Goal: Find specific page/section: Find specific page/section

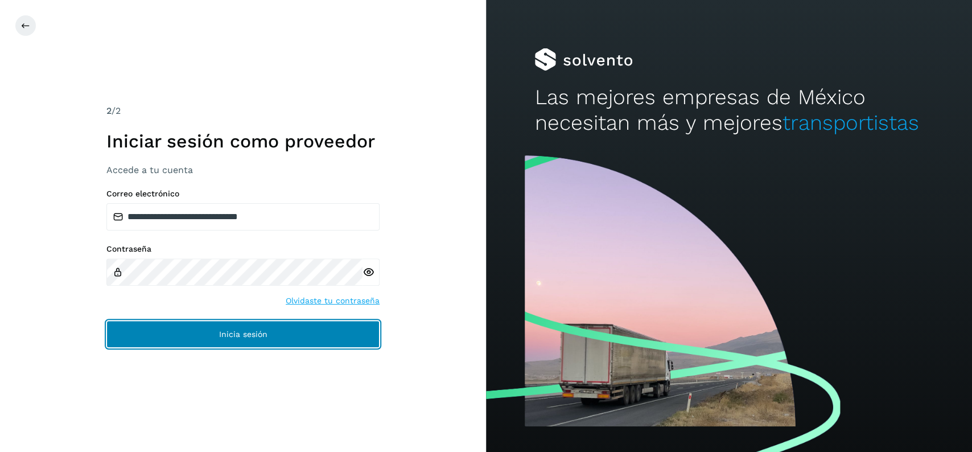
click at [306, 339] on button "Inicia sesión" at bounding box center [242, 334] width 273 height 27
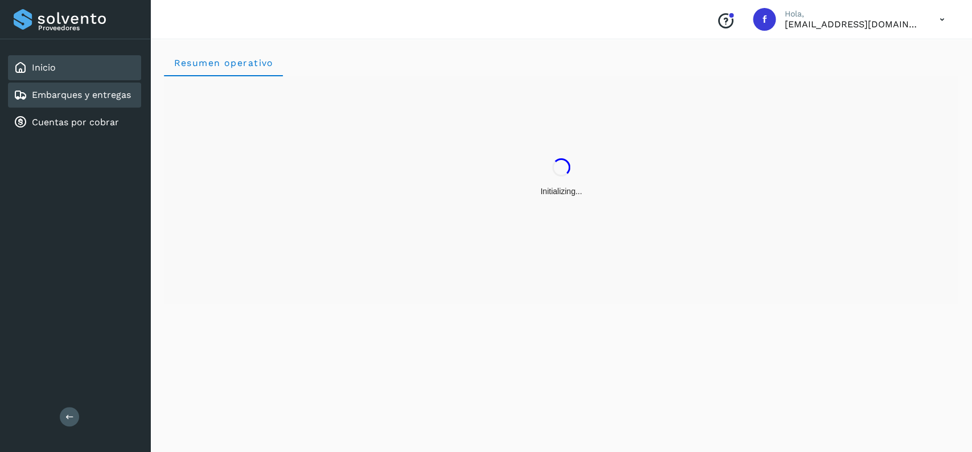
click at [113, 93] on link "Embarques y entregas" at bounding box center [81, 94] width 99 height 11
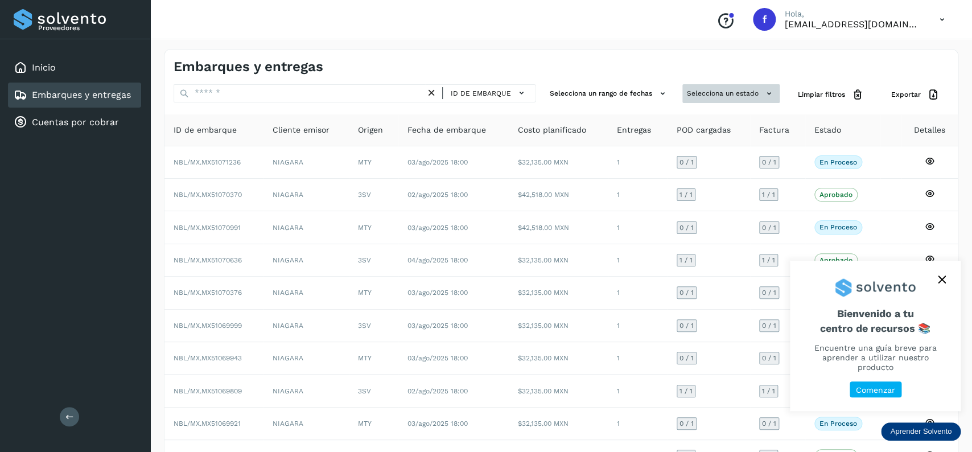
click at [734, 100] on button "Selecciona un estado" at bounding box center [731, 93] width 97 height 19
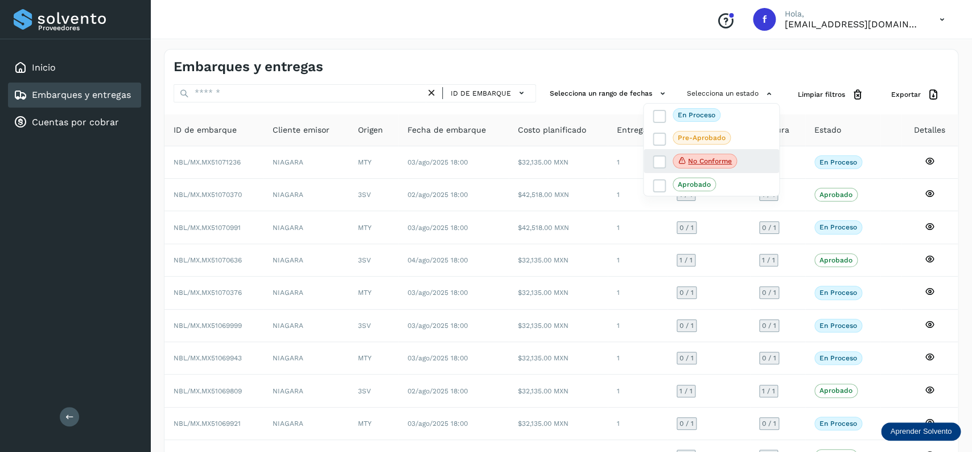
click at [654, 160] on div "No conforme" at bounding box center [712, 161] width 136 height 24
click at [662, 159] on icon at bounding box center [659, 162] width 11 height 11
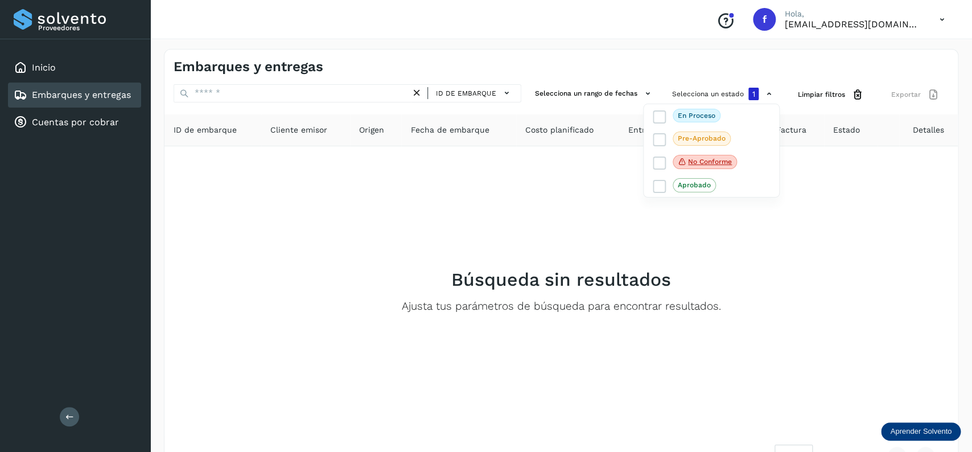
click at [355, 323] on div at bounding box center [486, 226] width 972 height 452
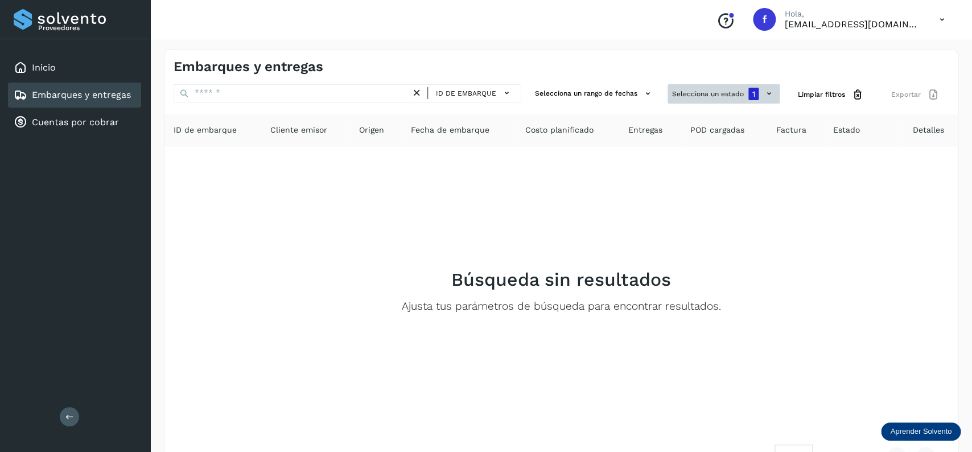
click at [721, 103] on button "Selecciona un estado 1" at bounding box center [724, 93] width 112 height 19
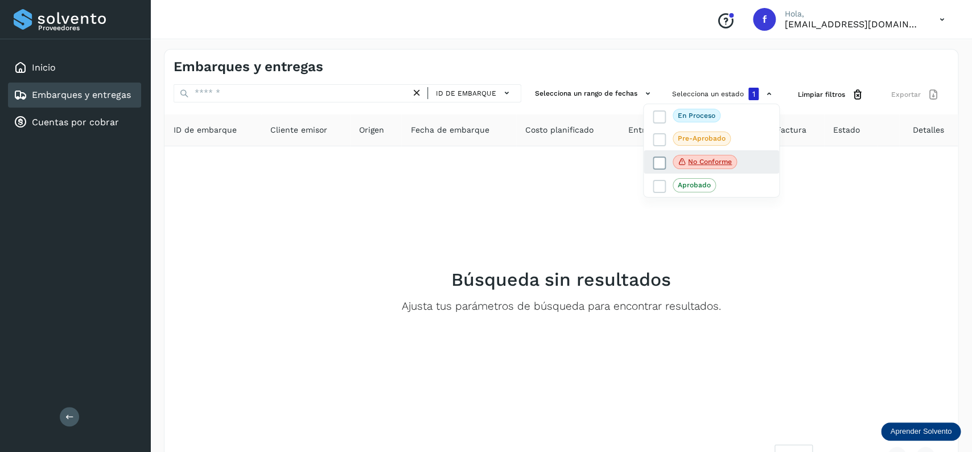
click at [655, 163] on icon at bounding box center [659, 162] width 11 height 11
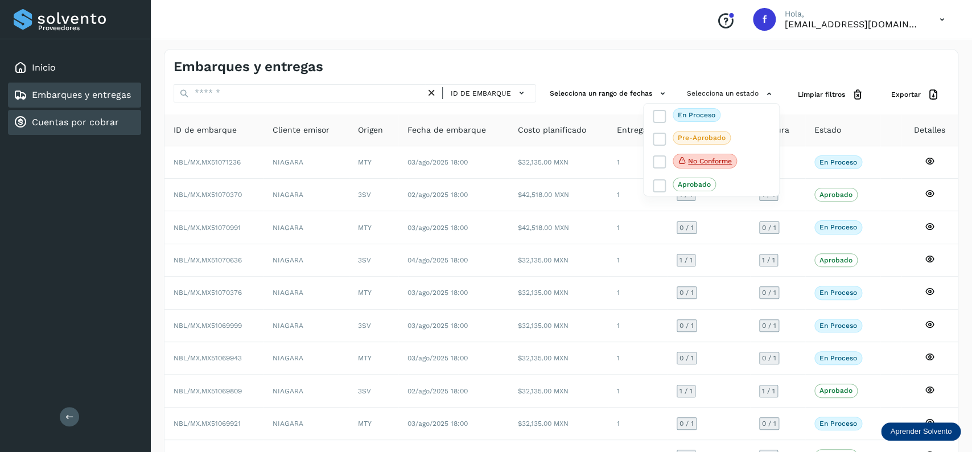
click at [105, 117] on link "Cuentas por cobrar" at bounding box center [75, 122] width 87 height 11
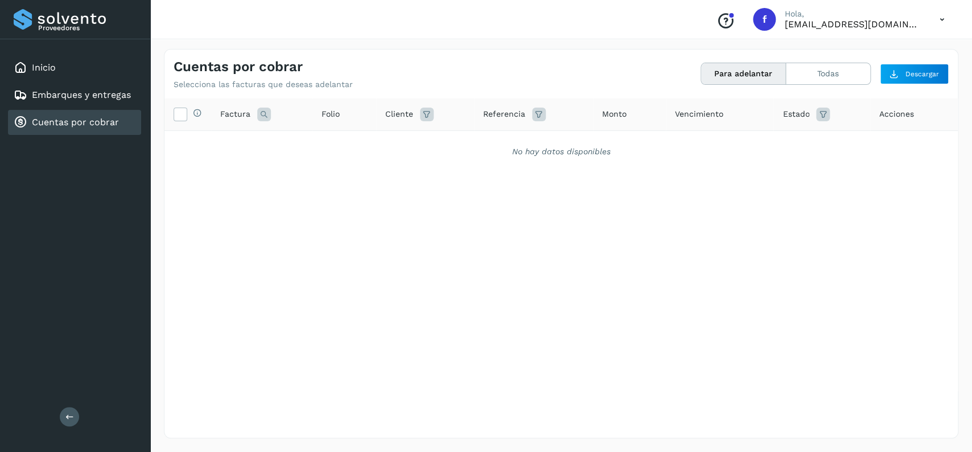
click at [840, 63] on div "Para adelantar Todas" at bounding box center [786, 74] width 170 height 22
click at [833, 71] on button "Todas" at bounding box center [828, 73] width 84 height 21
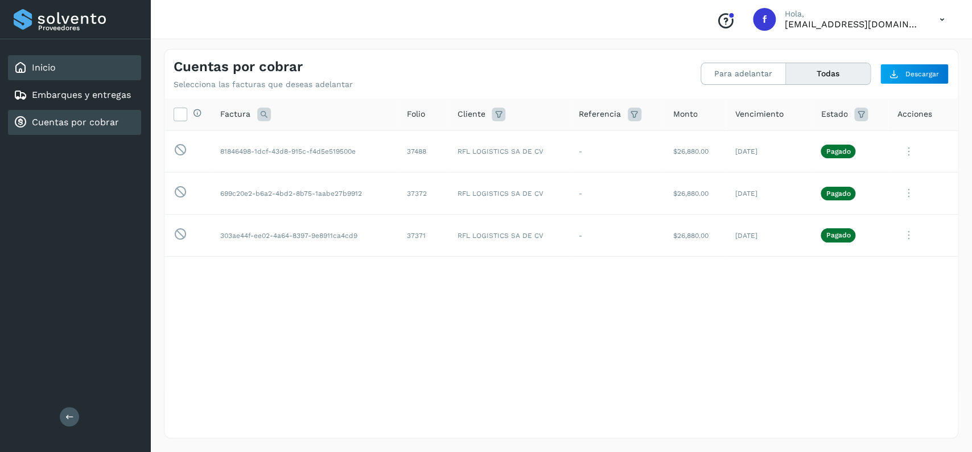
click at [80, 66] on div "Inicio" at bounding box center [74, 67] width 133 height 25
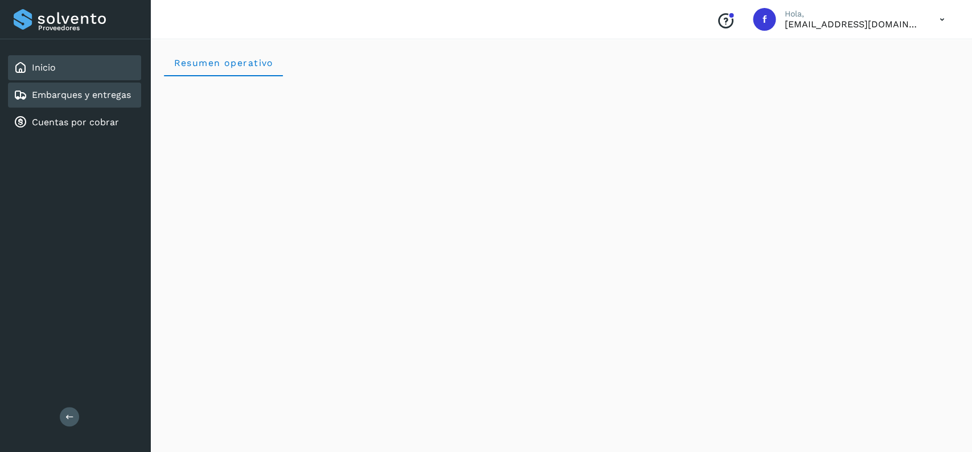
drag, startPoint x: 108, startPoint y: 81, endPoint x: 108, endPoint y: 92, distance: 10.3
click at [107, 91] on div "Inicio Embarques y entregas Cuentas por cobrar" at bounding box center [75, 95] width 150 height 112
click at [109, 93] on link "Embarques y entregas" at bounding box center [81, 94] width 99 height 11
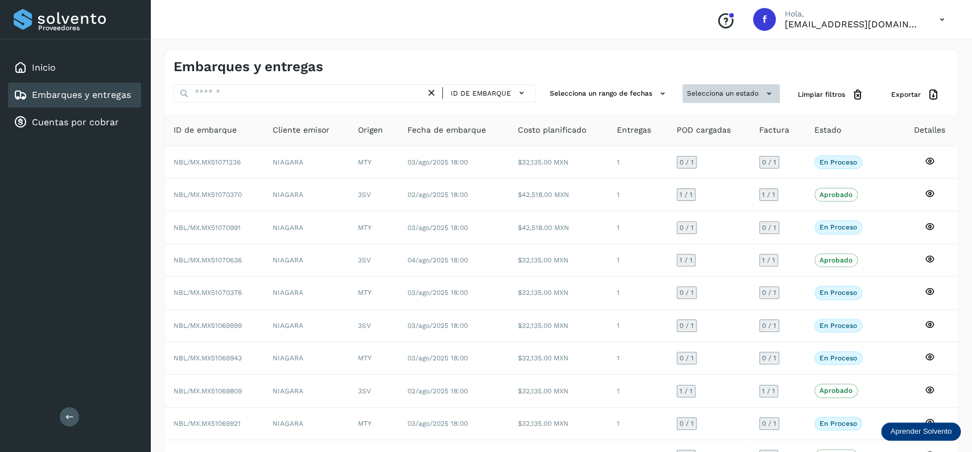
click at [743, 93] on button "Selecciona un estado" at bounding box center [731, 93] width 97 height 19
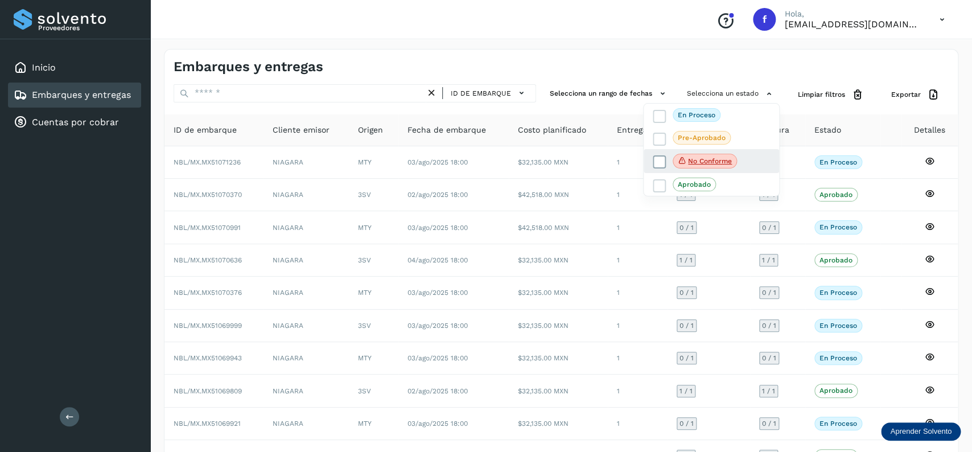
click at [654, 161] on span at bounding box center [659, 161] width 13 height 13
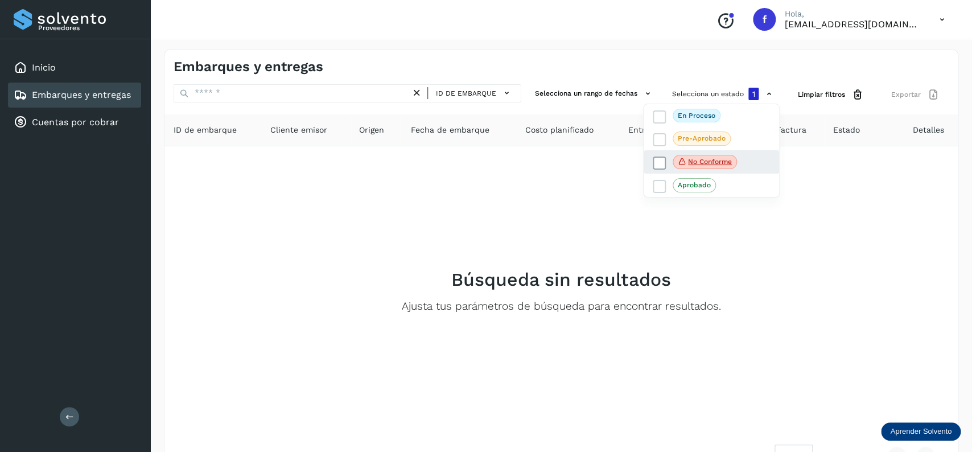
click at [655, 160] on icon at bounding box center [659, 162] width 11 height 11
